Goal: Task Accomplishment & Management: Manage account settings

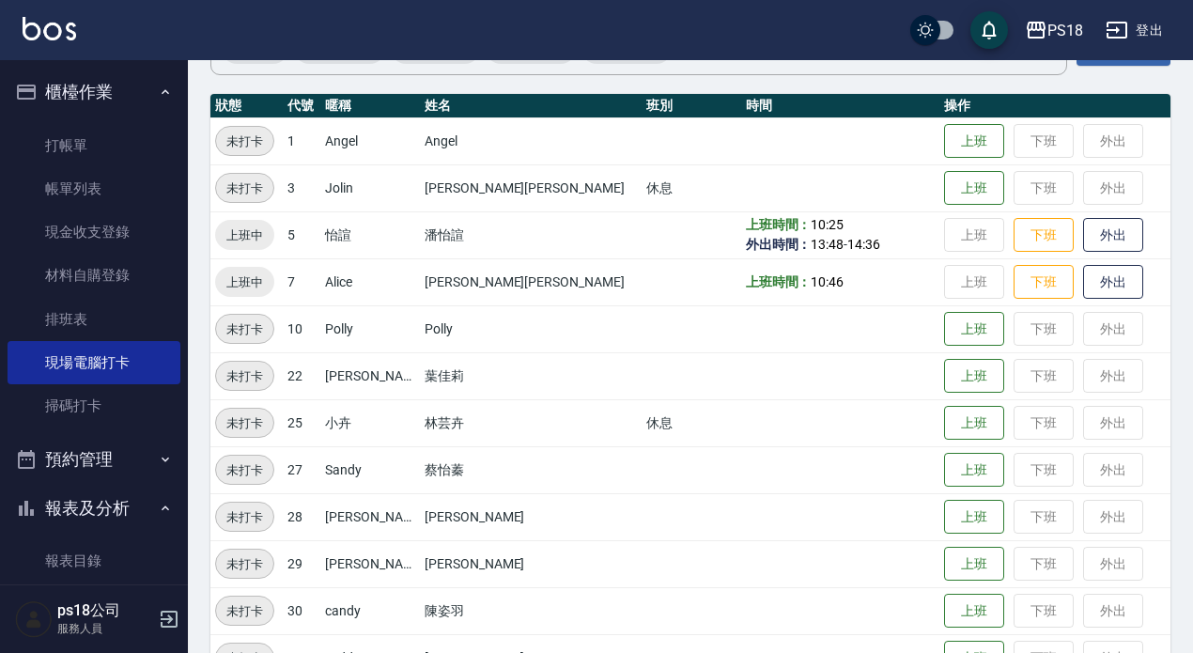
scroll to position [425, 0]
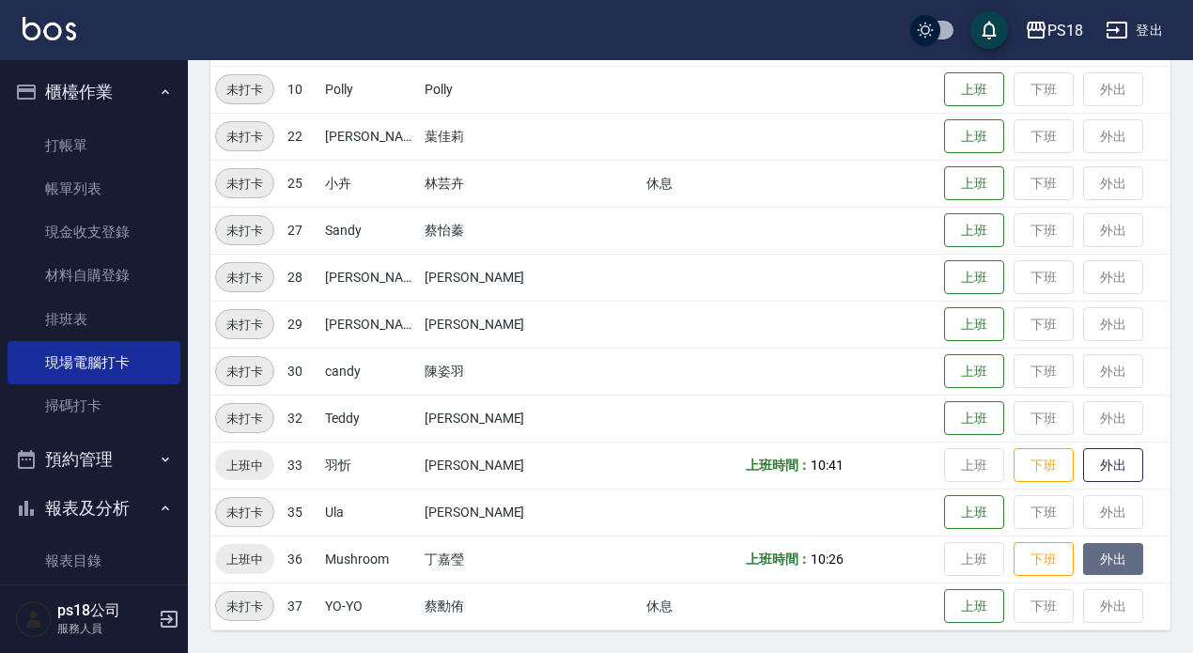
click at [1083, 564] on button "外出" at bounding box center [1113, 559] width 60 height 33
click at [1088, 563] on button "歸來" at bounding box center [1113, 559] width 60 height 33
click at [158, 94] on icon "button" at bounding box center [165, 92] width 15 height 15
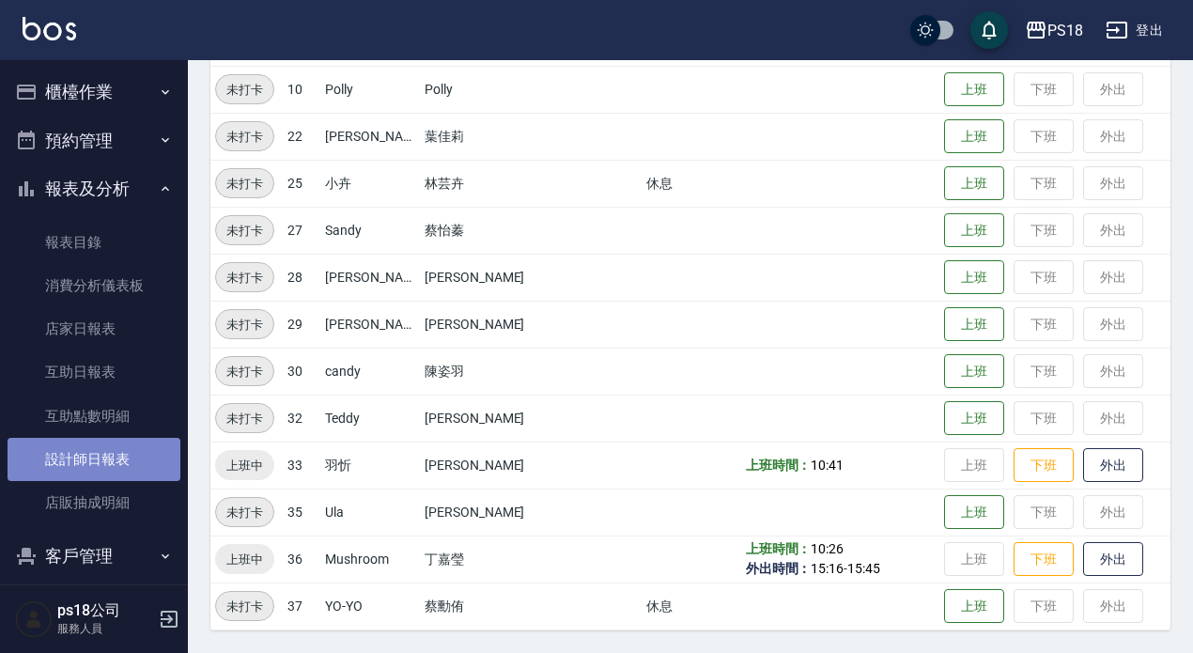
click at [125, 458] on link "設計師日報表" at bounding box center [94, 459] width 173 height 43
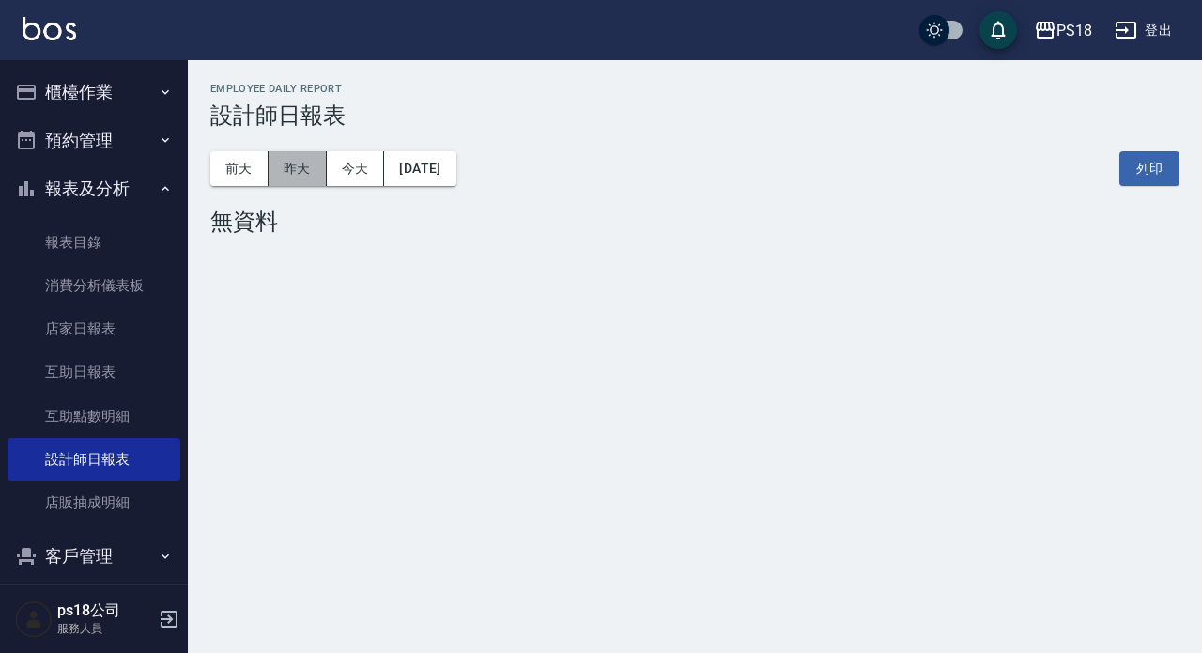
click at [303, 169] on button "昨天" at bounding box center [298, 168] width 58 height 35
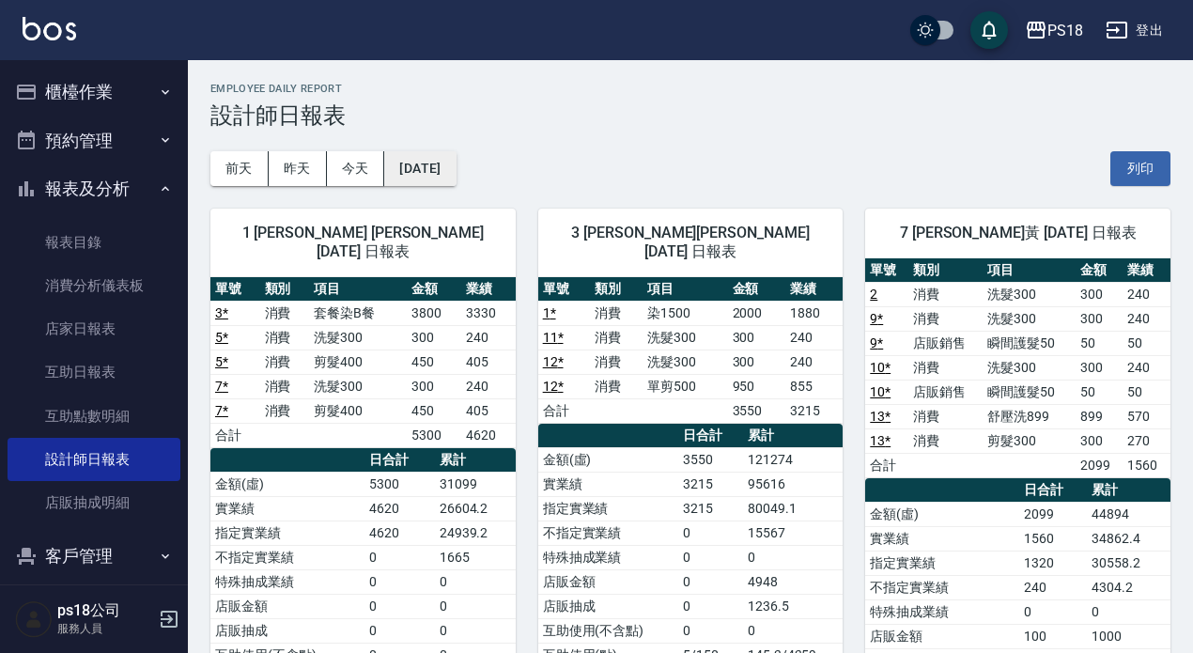
click at [449, 172] on button "[DATE]" at bounding box center [419, 168] width 71 height 35
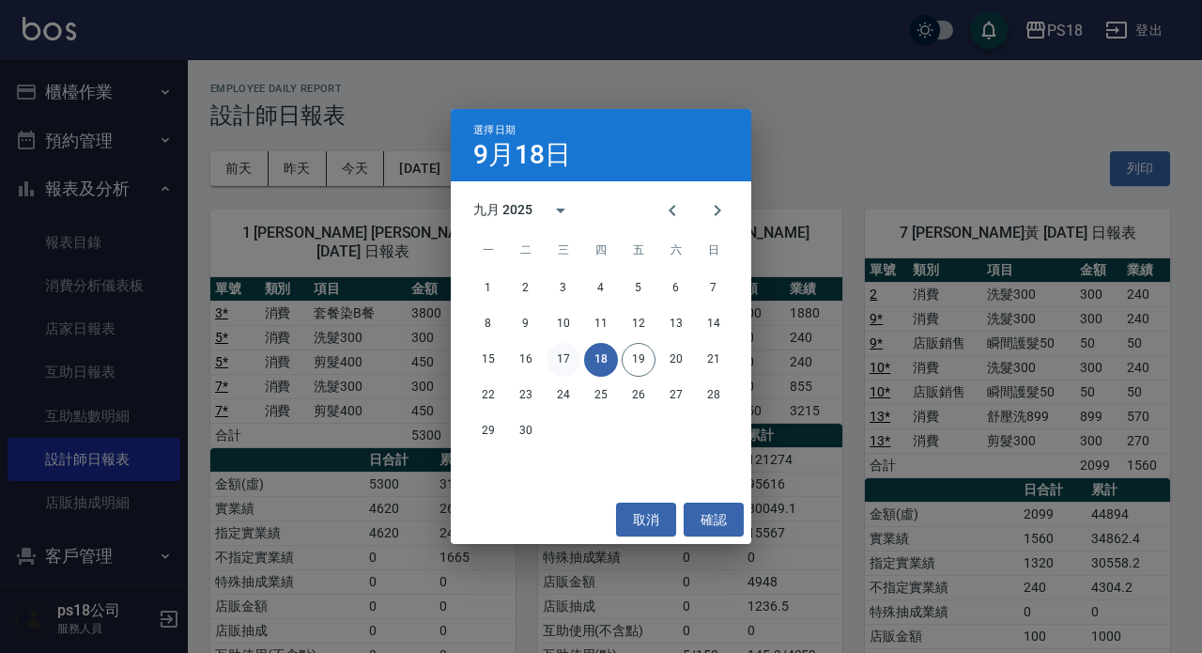
click at [558, 363] on button "17" at bounding box center [564, 360] width 34 height 34
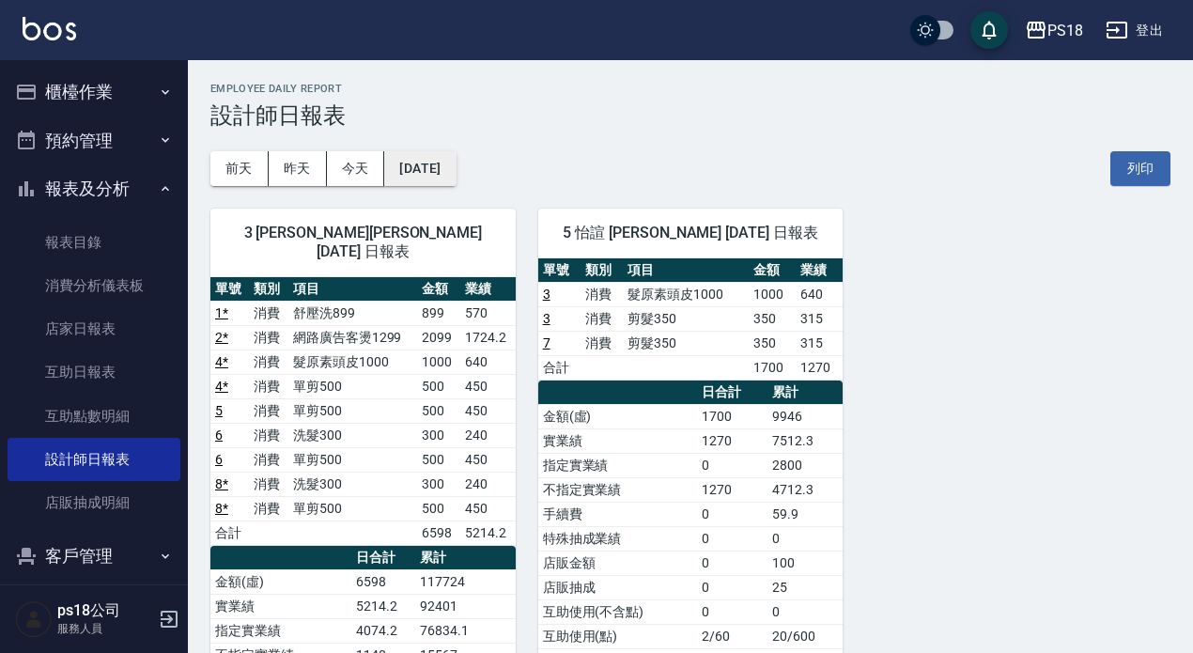
click at [408, 163] on button "[DATE]" at bounding box center [419, 168] width 71 height 35
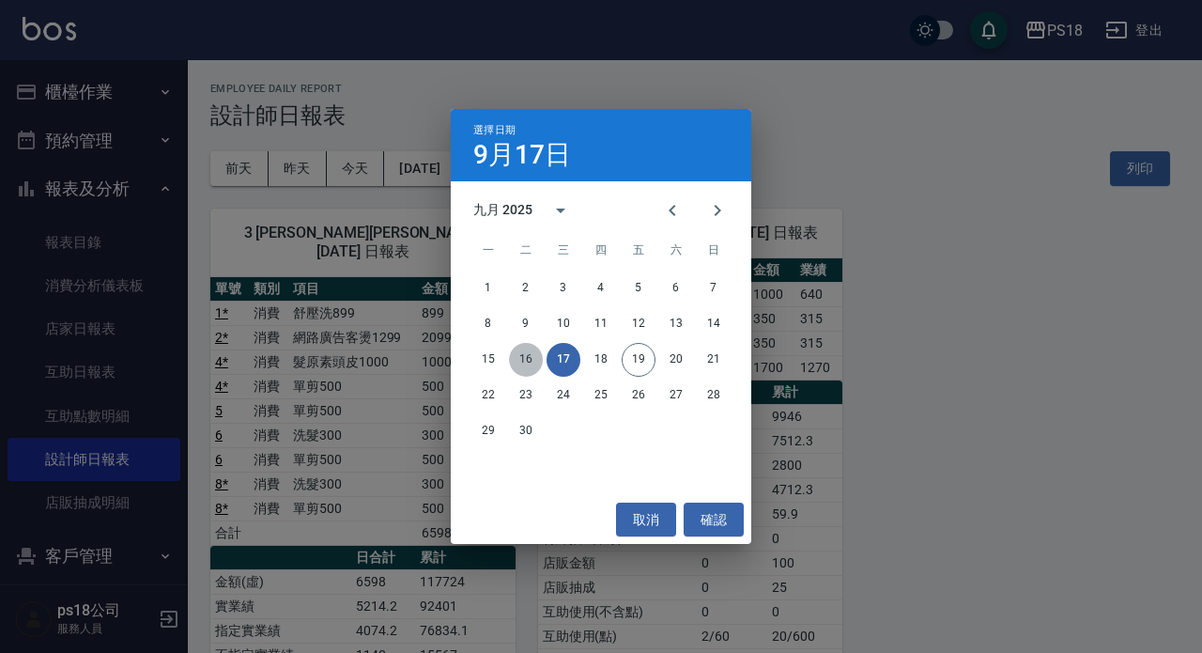
click at [532, 359] on button "16" at bounding box center [526, 360] width 34 height 34
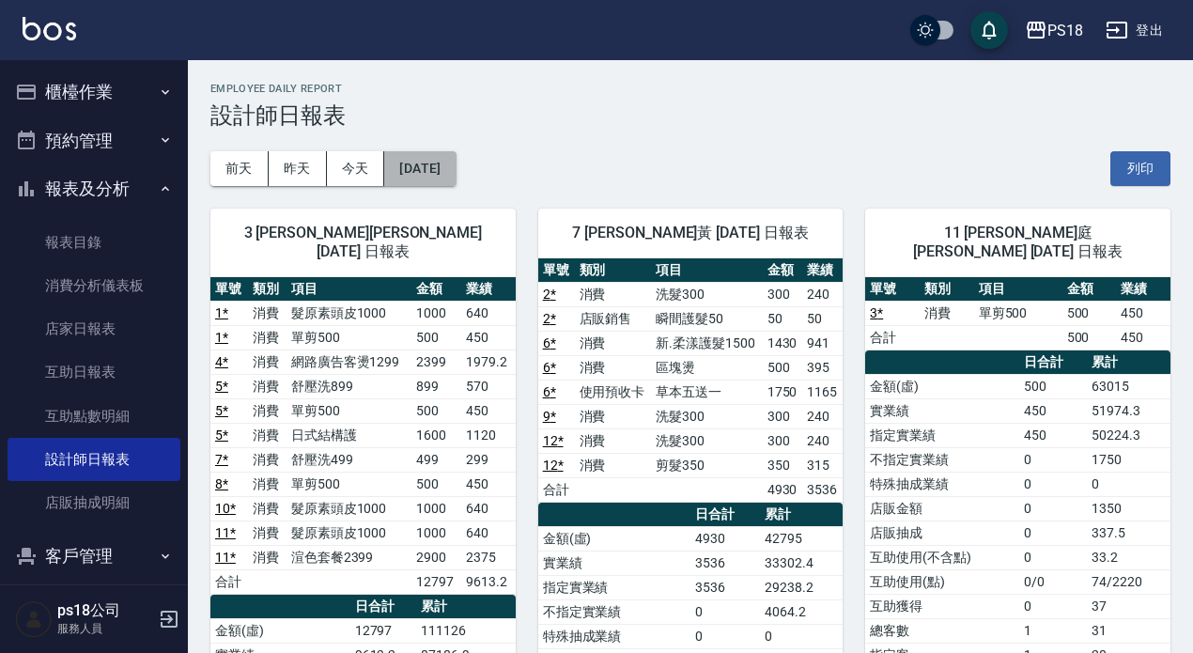
click at [415, 167] on button "[DATE]" at bounding box center [419, 168] width 71 height 35
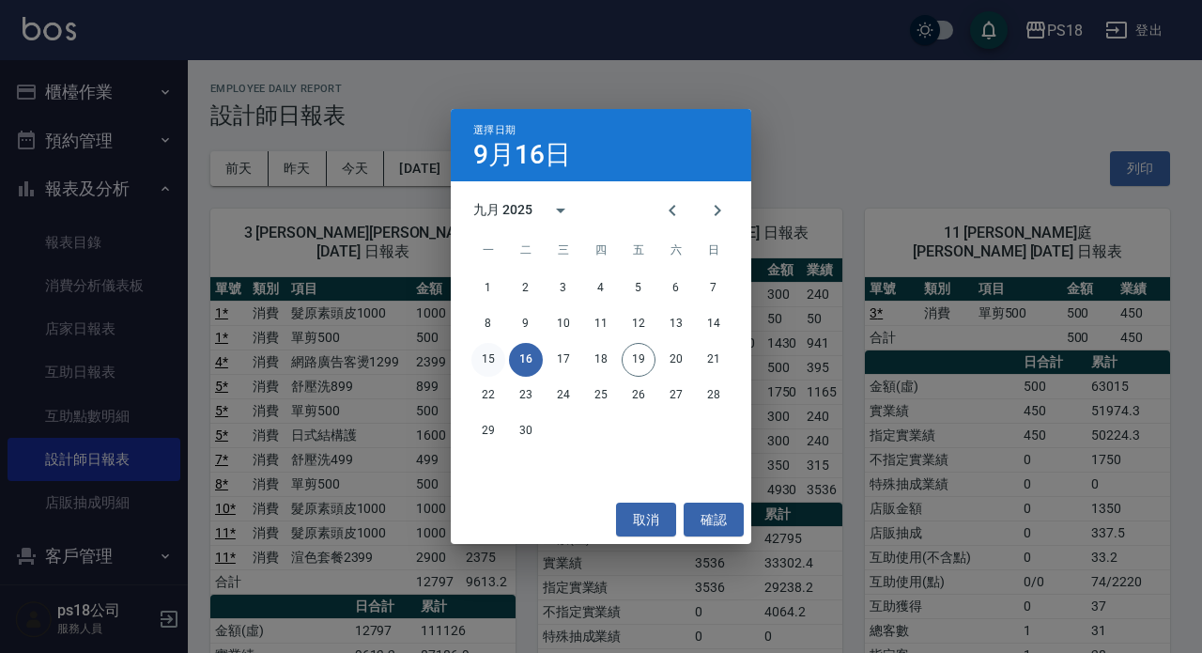
click at [487, 362] on button "15" at bounding box center [488, 360] width 34 height 34
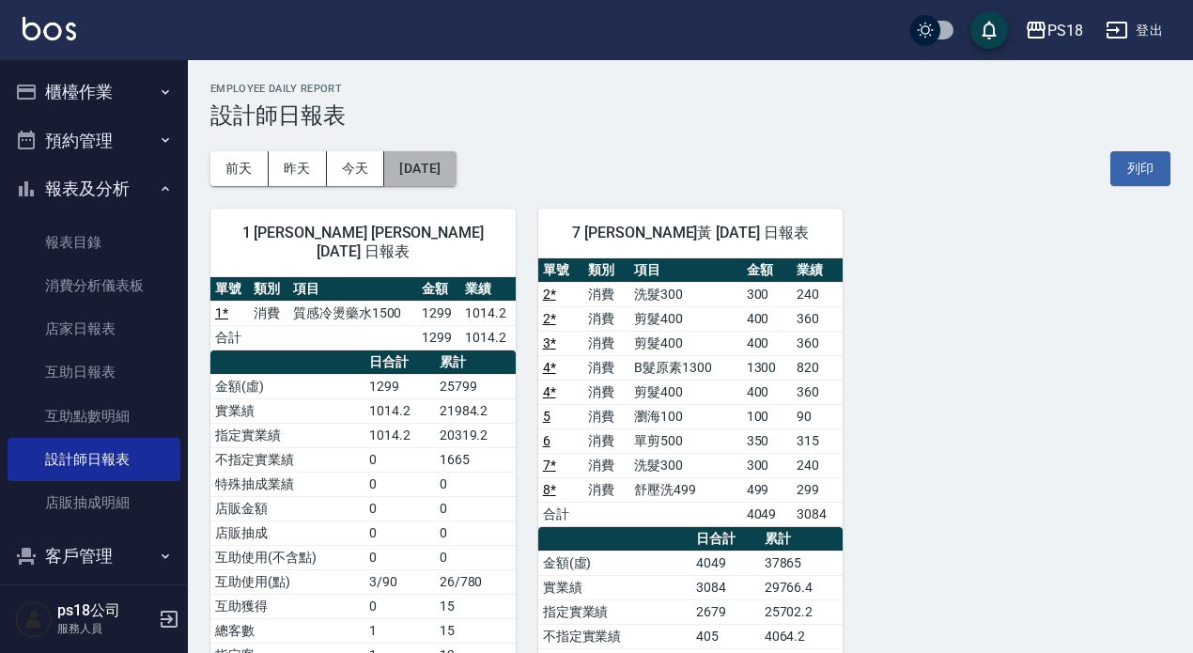
click at [409, 165] on button "[DATE]" at bounding box center [419, 168] width 71 height 35
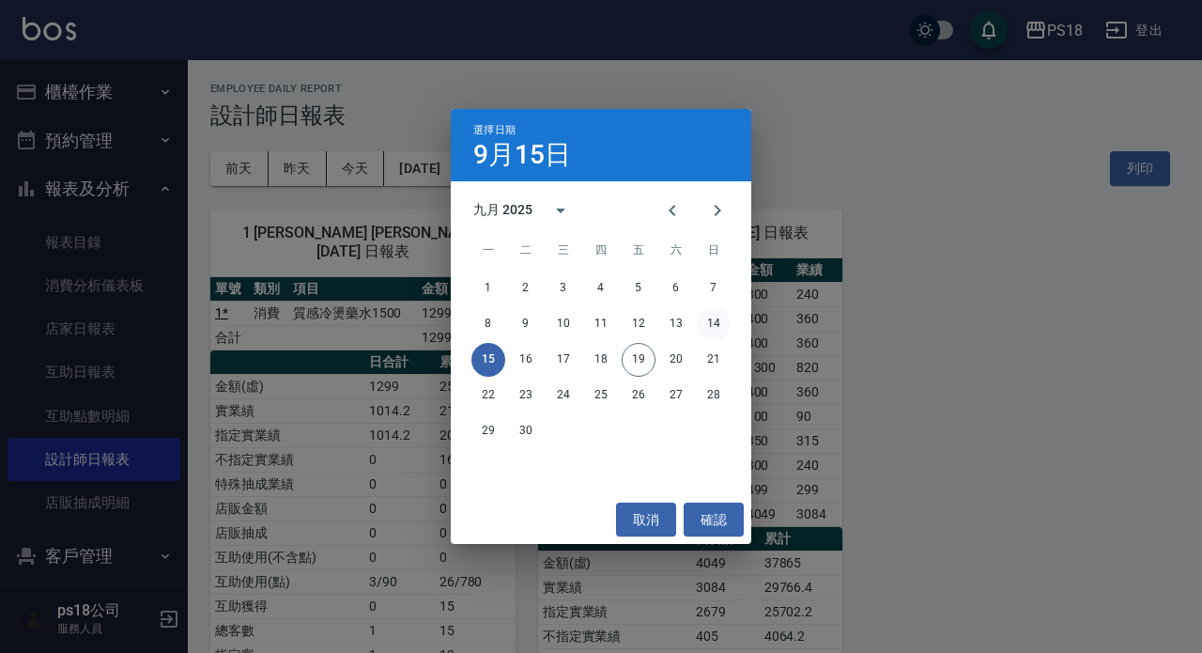
click at [718, 329] on button "14" at bounding box center [714, 324] width 34 height 34
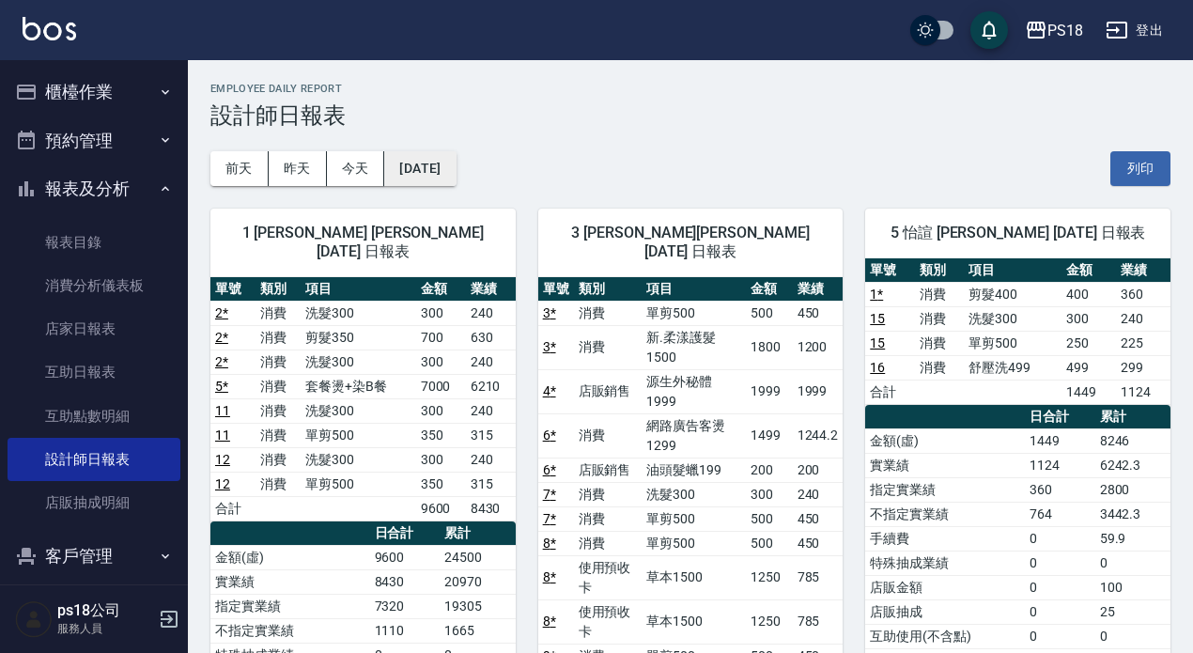
click at [455, 167] on button "[DATE]" at bounding box center [419, 168] width 71 height 35
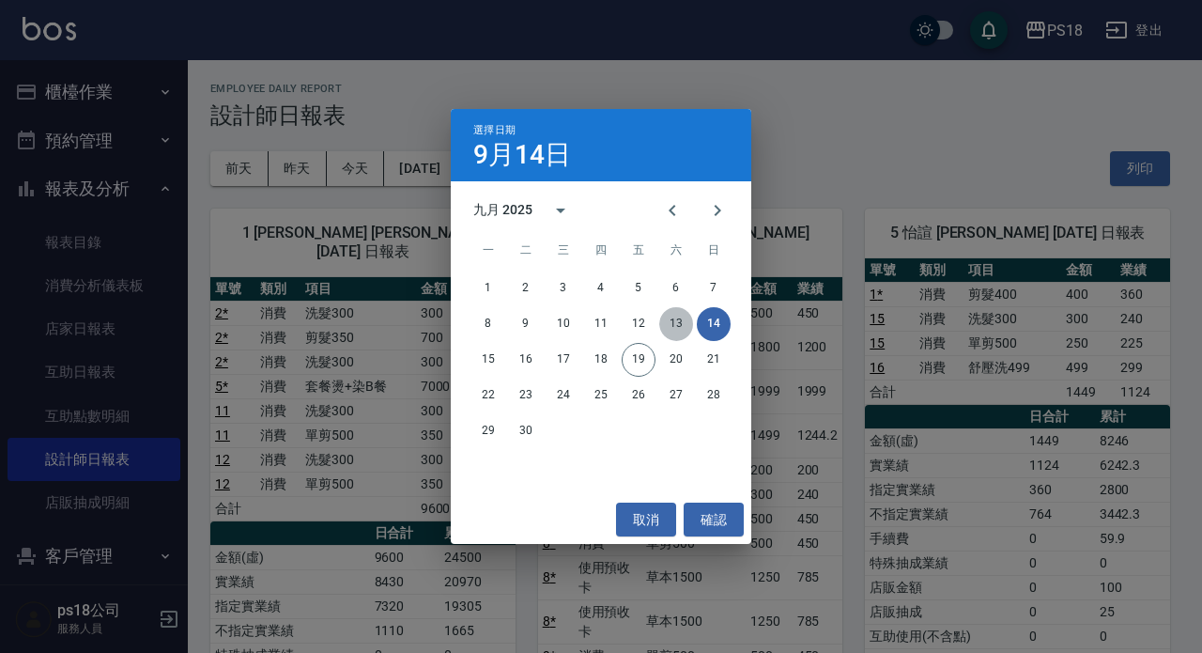
click at [679, 328] on button "13" at bounding box center [676, 324] width 34 height 34
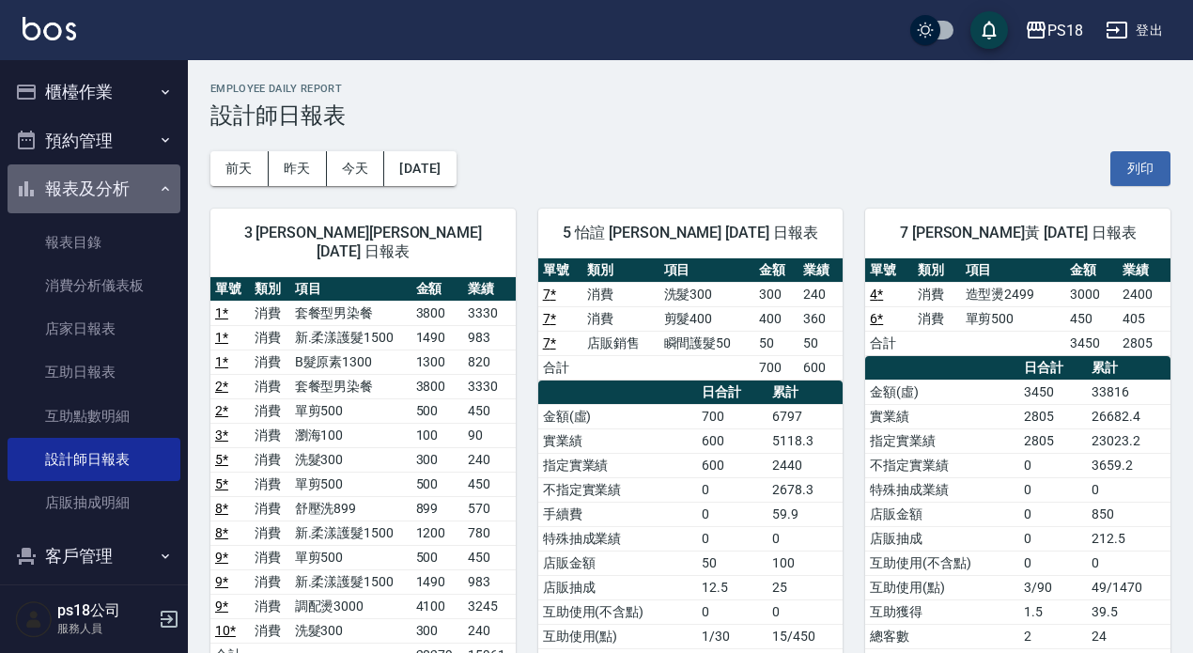
click at [158, 192] on icon "button" at bounding box center [165, 188] width 15 height 15
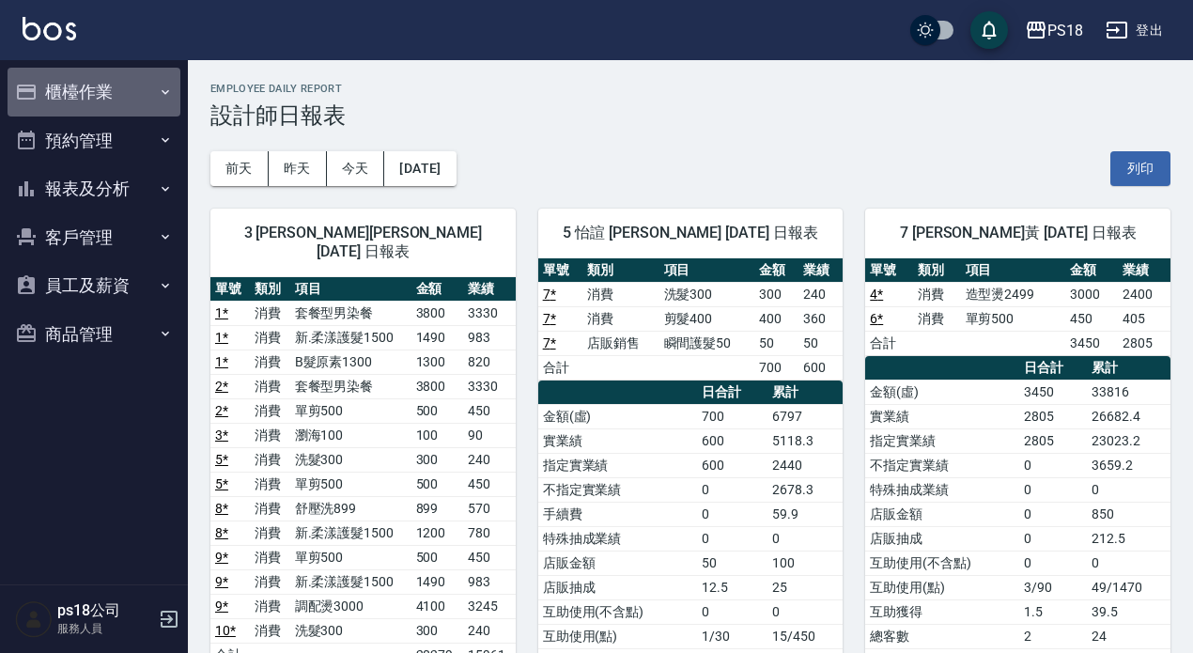
click at [83, 97] on button "櫃檯作業" at bounding box center [94, 92] width 173 height 49
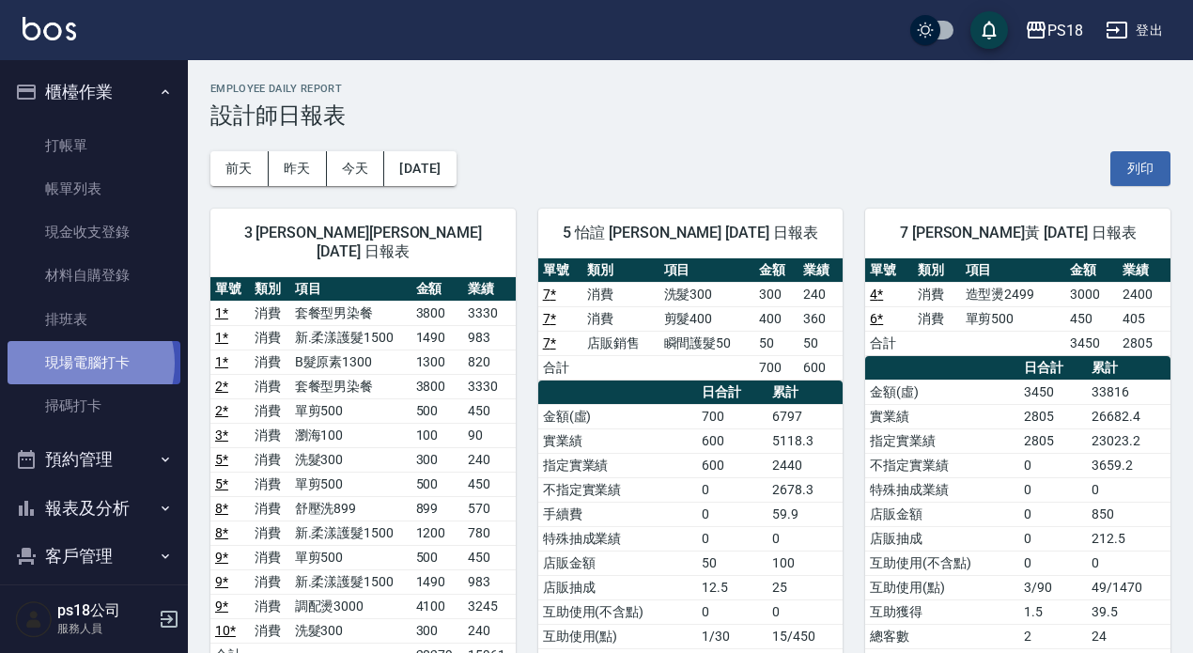
click at [85, 363] on link "現場電腦打卡" at bounding box center [94, 362] width 173 height 43
